Goal: Transaction & Acquisition: Purchase product/service

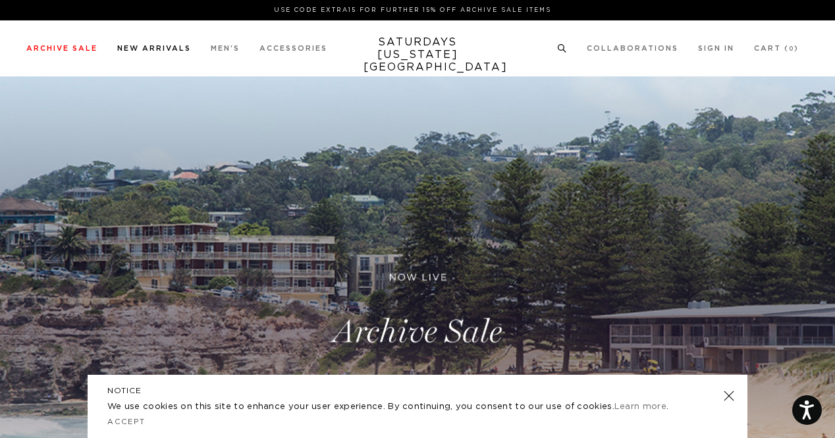
click at [142, 47] on link "New Arrivals" at bounding box center [154, 48] width 74 height 7
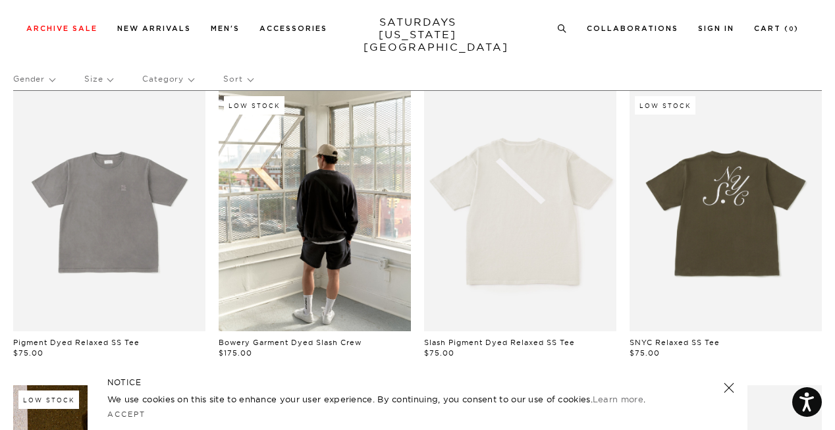
scroll to position [90, 0]
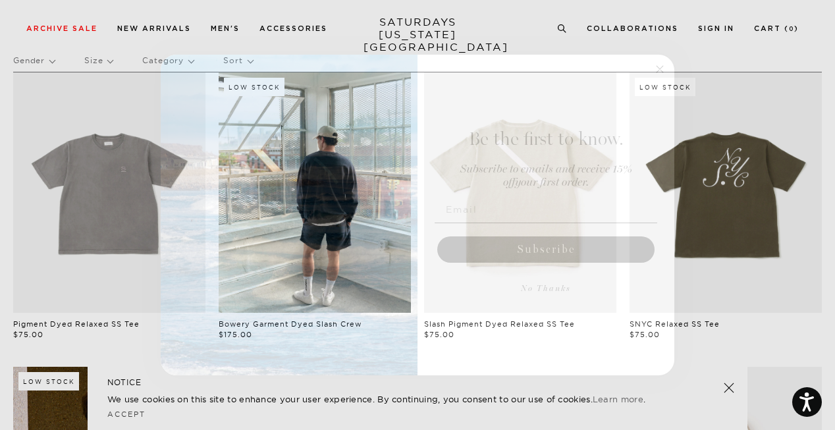
click at [659, 66] on circle "Close dialog" at bounding box center [659, 68] width 15 height 15
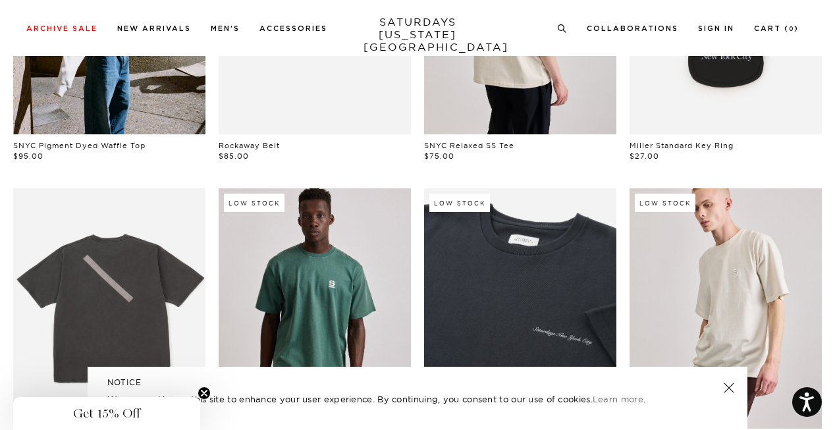
scroll to position [571, 0]
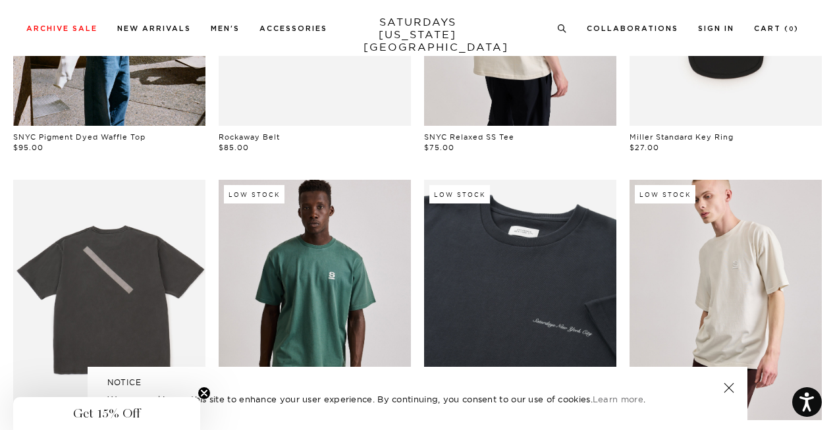
click at [728, 392] on link at bounding box center [728, 387] width 18 height 18
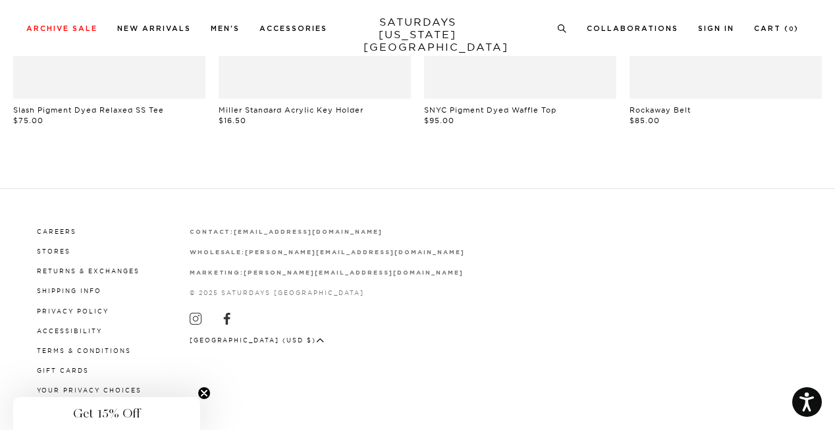
scroll to position [1191, 0]
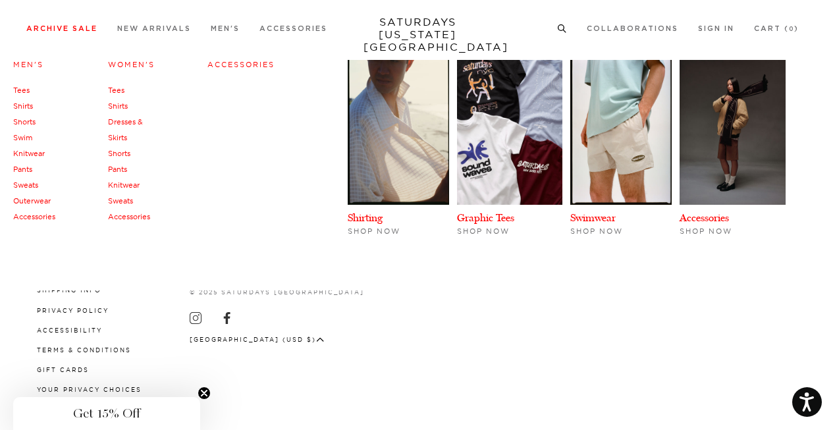
click at [134, 63] on link "Women's" at bounding box center [131, 64] width 47 height 9
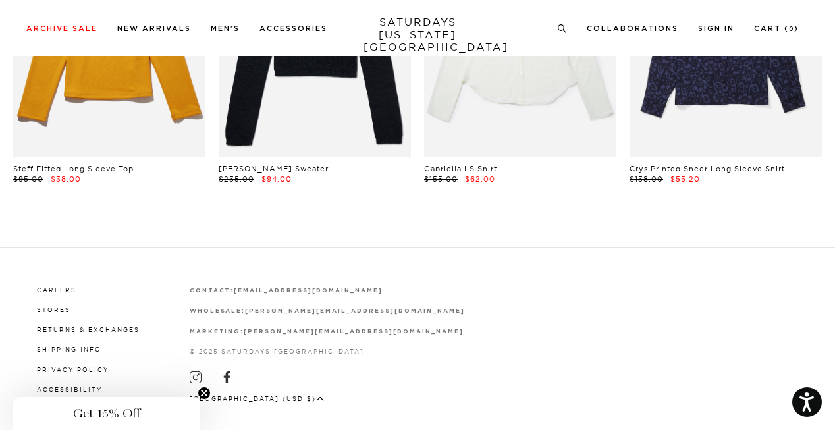
scroll to position [2933, 0]
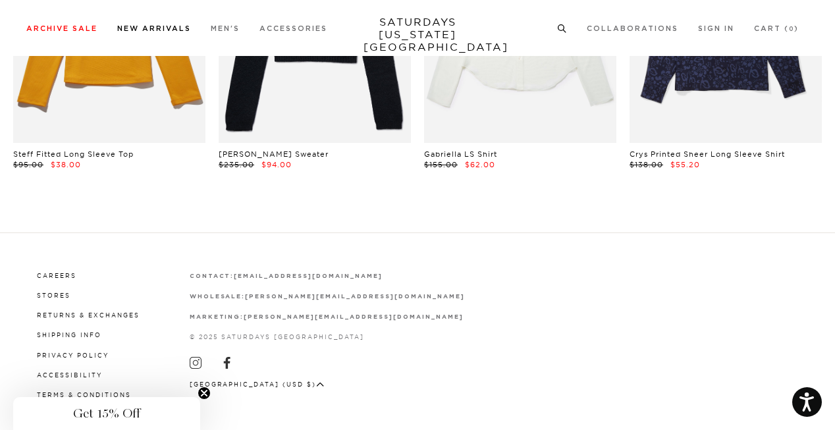
click at [155, 26] on link "New Arrivals" at bounding box center [154, 28] width 74 height 7
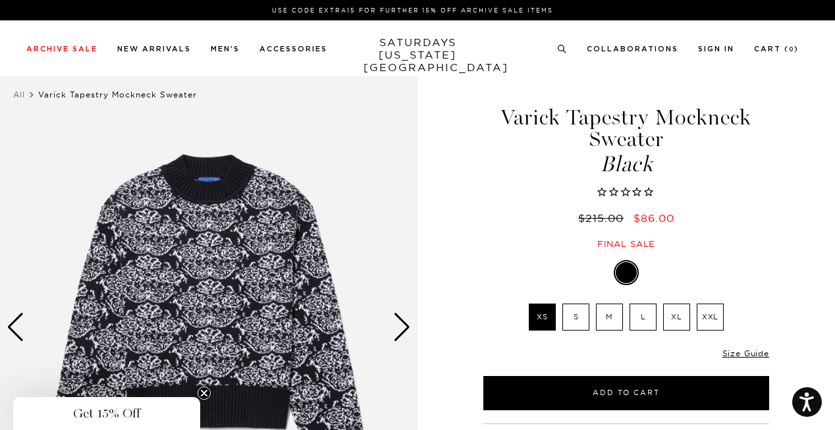
click at [405, 326] on div "Next slide" at bounding box center [402, 327] width 18 height 29
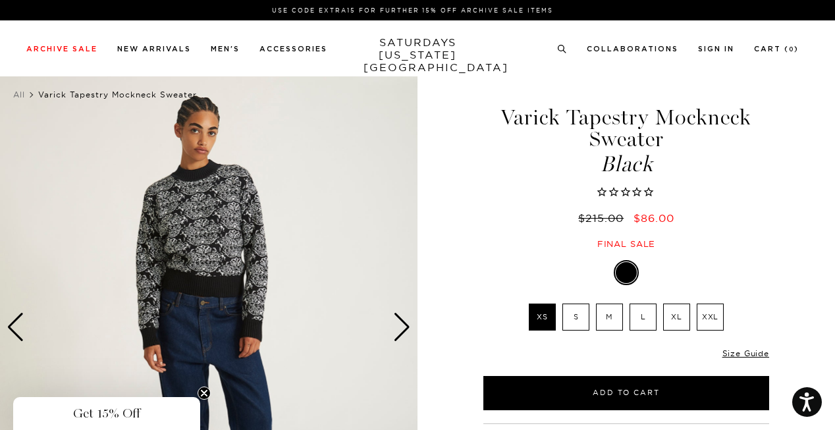
click at [405, 326] on div "Next slide" at bounding box center [402, 327] width 18 height 29
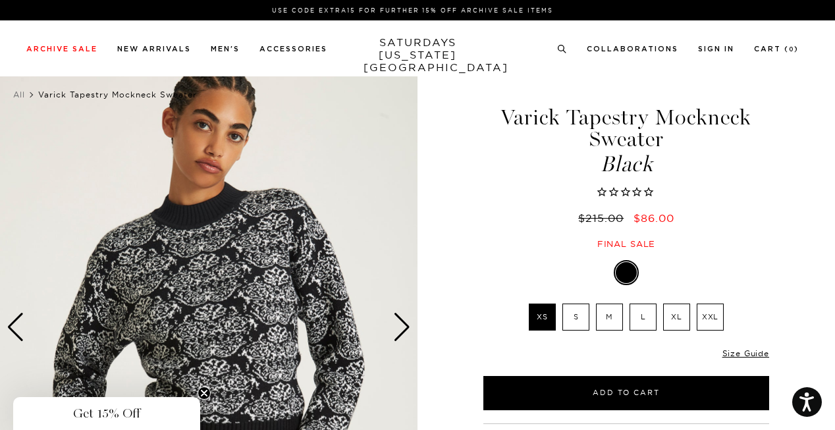
click at [405, 326] on div "Next slide" at bounding box center [402, 327] width 18 height 29
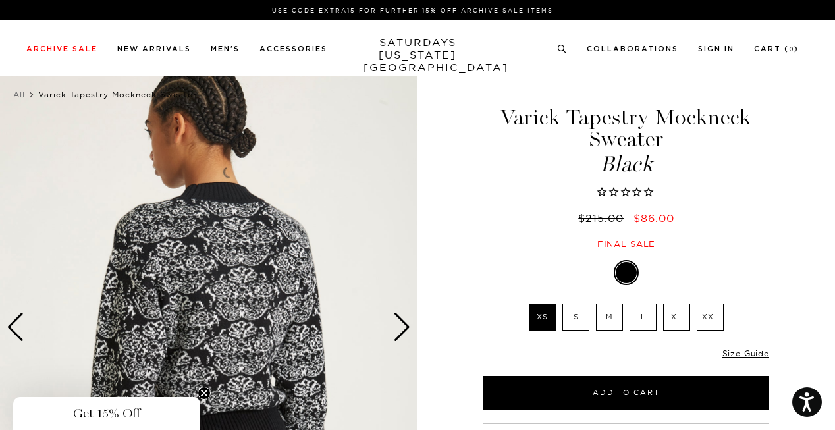
click at [405, 326] on div "Next slide" at bounding box center [402, 327] width 18 height 29
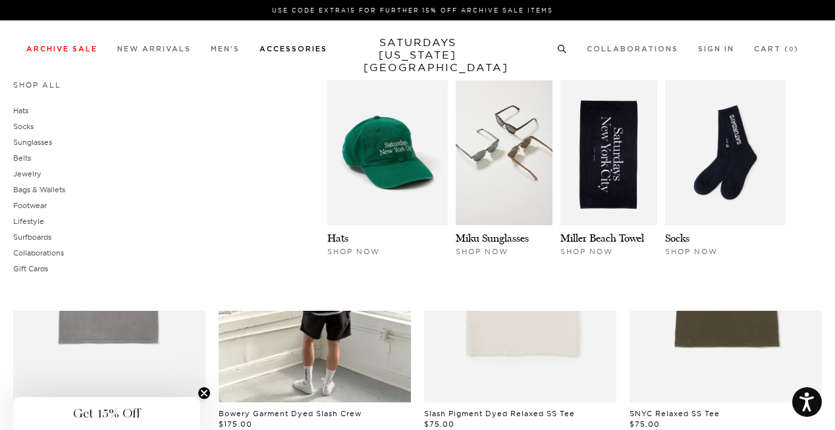
click at [303, 48] on link "Accessories" at bounding box center [293, 48] width 68 height 7
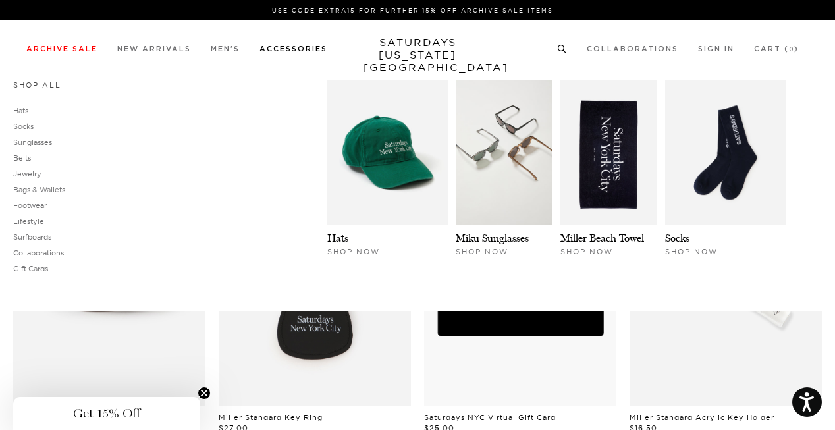
click at [36, 86] on link "Shop All" at bounding box center [37, 84] width 48 height 9
